Goal: Transaction & Acquisition: Subscribe to service/newsletter

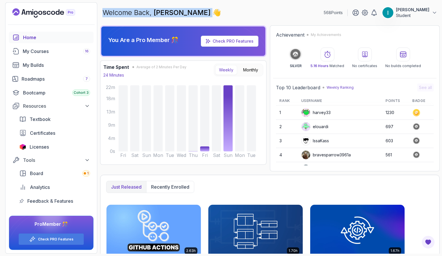
drag, startPoint x: 102, startPoint y: 11, endPoint x: 191, endPoint y: 7, distance: 88.6
click at [191, 7] on div "Welcome Back, [PERSON_NAME] 👋 568 Points [PERSON_NAME] Student" at bounding box center [269, 12] width 339 height 21
click at [203, 18] on div "Welcome Back, [PERSON_NAME] 👋 568 Points [PERSON_NAME] Student" at bounding box center [269, 12] width 339 height 21
click at [233, 41] on link "Check PRO Features" at bounding box center [232, 41] width 41 height 5
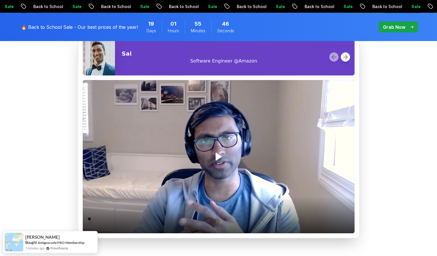
scroll to position [773, 0]
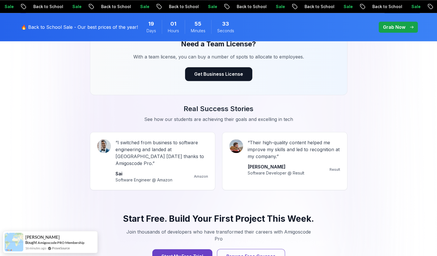
scroll to position [467, 0]
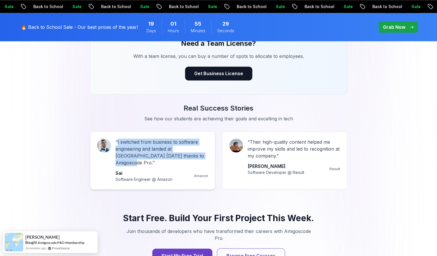
drag, startPoint x: 117, startPoint y: 141, endPoint x: 190, endPoint y: 154, distance: 74.4
click at [190, 154] on p "“ I switched from business to software engineering and landed at Amazon in 6 mo…" at bounding box center [162, 152] width 93 height 28
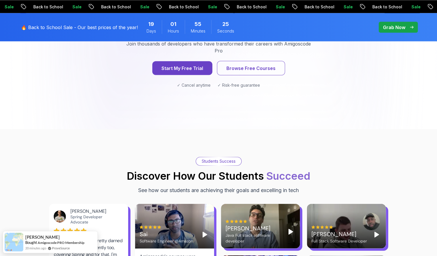
scroll to position [655, 0]
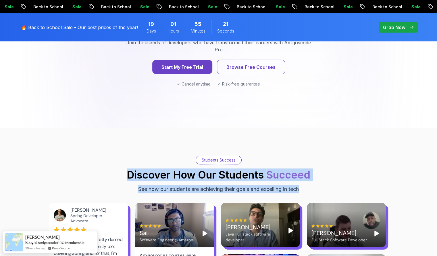
drag, startPoint x: 128, startPoint y: 159, endPoint x: 302, endPoint y: 175, distance: 175.5
click at [302, 175] on div "Students Success Discover How Our Students Succeed See how our students are ach…" at bounding box center [218, 174] width 339 height 37
click at [199, 82] on div "Start Free. Build Your First Project This Week. Join thousands of developers wh…" at bounding box center [219, 55] width 258 height 90
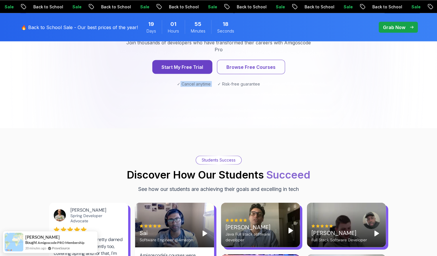
drag, startPoint x: 181, startPoint y: 68, endPoint x: 215, endPoint y: 67, distance: 34.8
click at [215, 81] on div "✓ Cancel anytime ✓ Risk-free guarantee" at bounding box center [219, 84] width 230 height 6
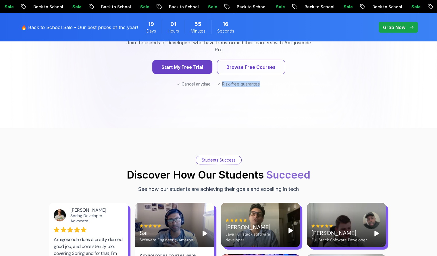
drag, startPoint x: 222, startPoint y: 68, endPoint x: 261, endPoint y: 69, distance: 39.1
click at [261, 81] on div "✓ Cancel anytime ✓ Risk-free guarantee" at bounding box center [219, 84] width 230 height 6
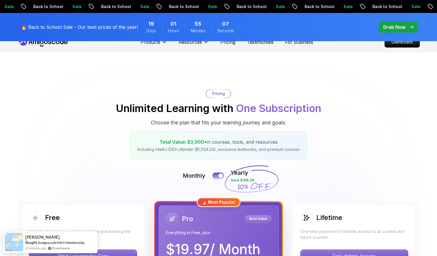
scroll to position [0, 0]
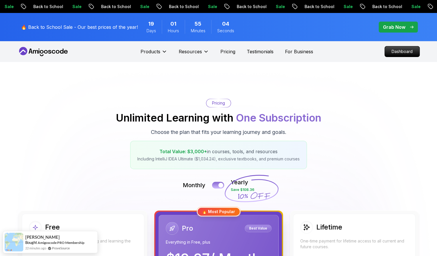
click at [220, 185] on div at bounding box center [220, 185] width 5 height 5
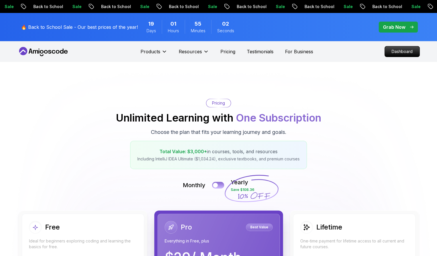
click at [220, 185] on button at bounding box center [218, 184] width 12 height 7
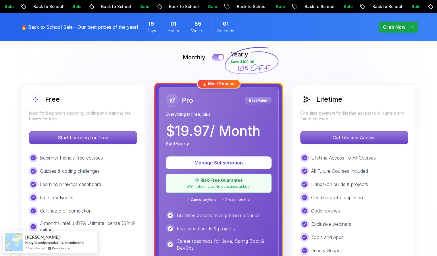
scroll to position [128, 0]
click at [220, 55] on div at bounding box center [220, 57] width 5 height 5
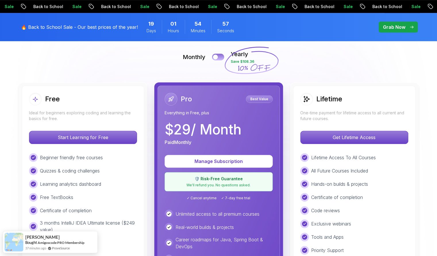
click at [220, 55] on button at bounding box center [218, 56] width 12 height 7
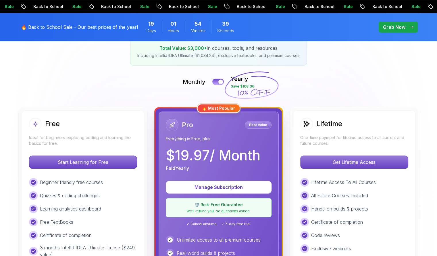
scroll to position [102, 0]
